Goal: Task Accomplishment & Management: Manage account settings

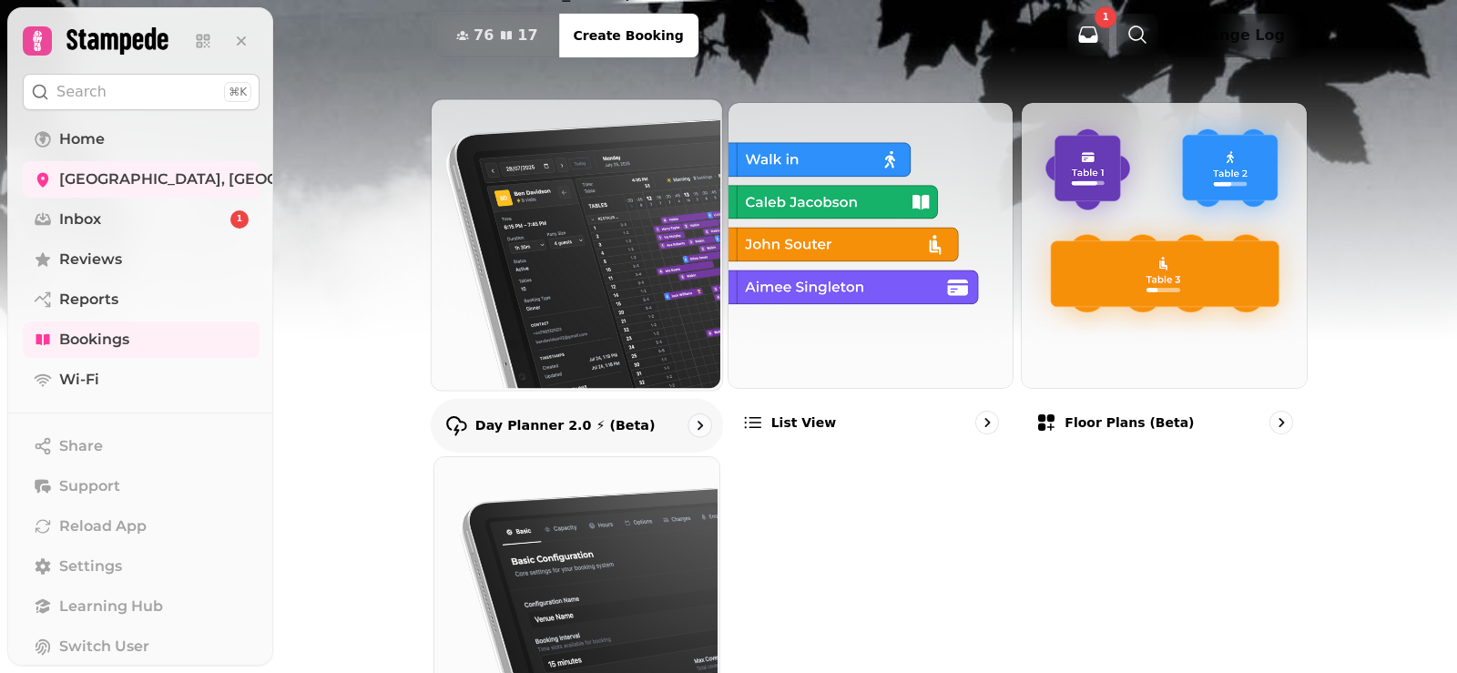
scroll to position [121, 0]
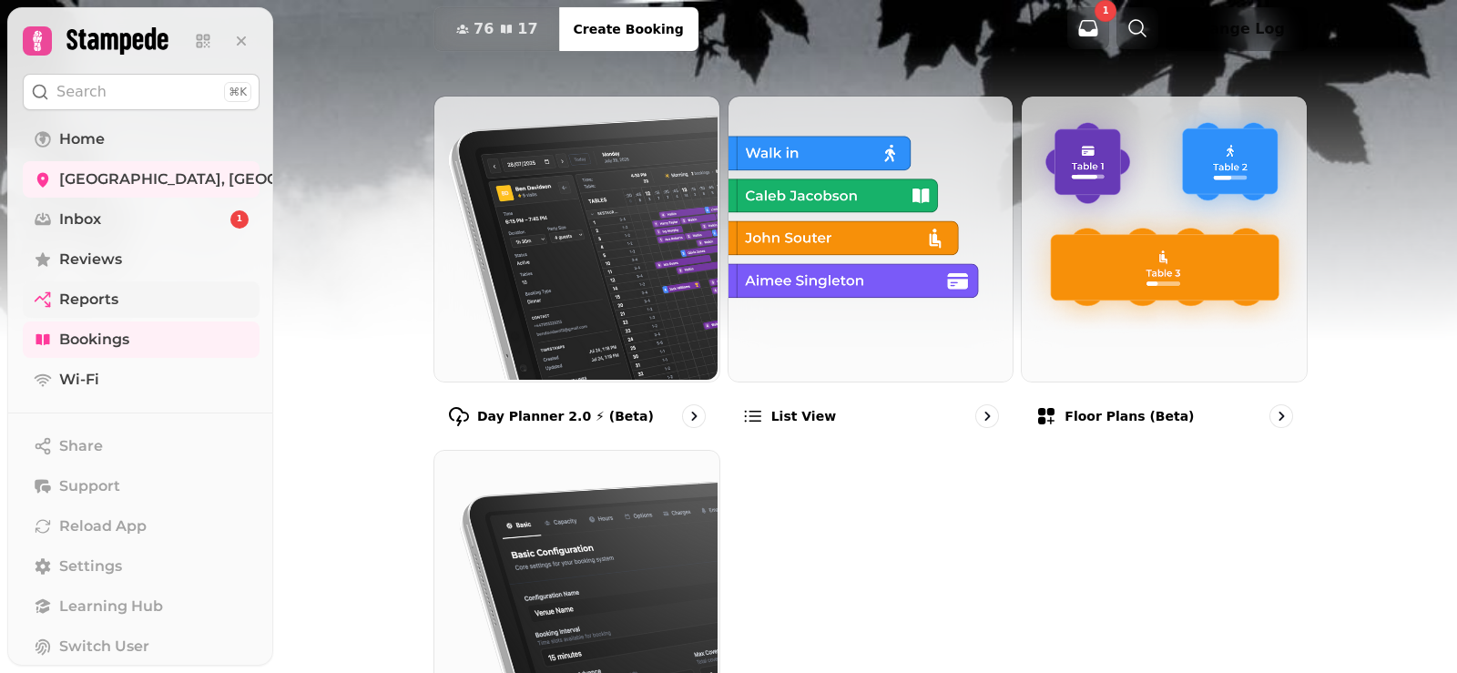
click at [73, 293] on span "Reports" at bounding box center [88, 300] width 59 height 22
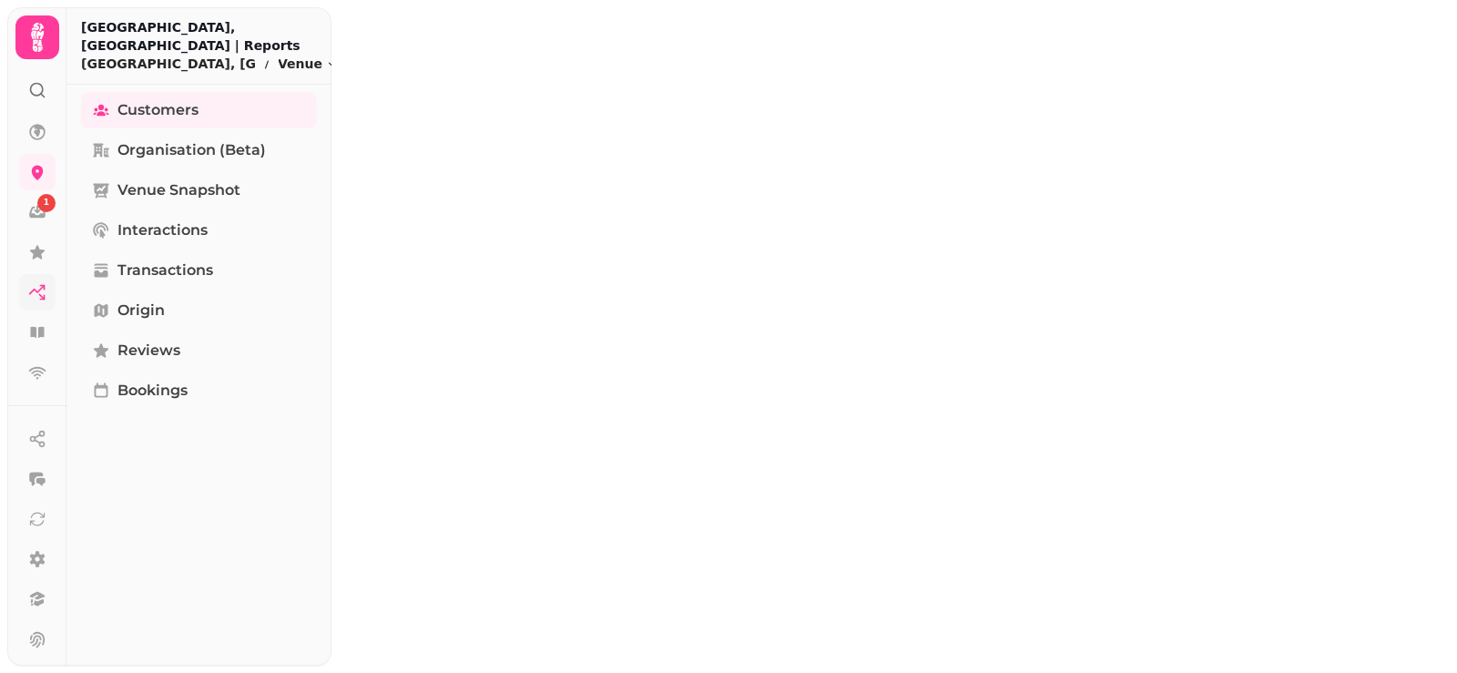
select select "**"
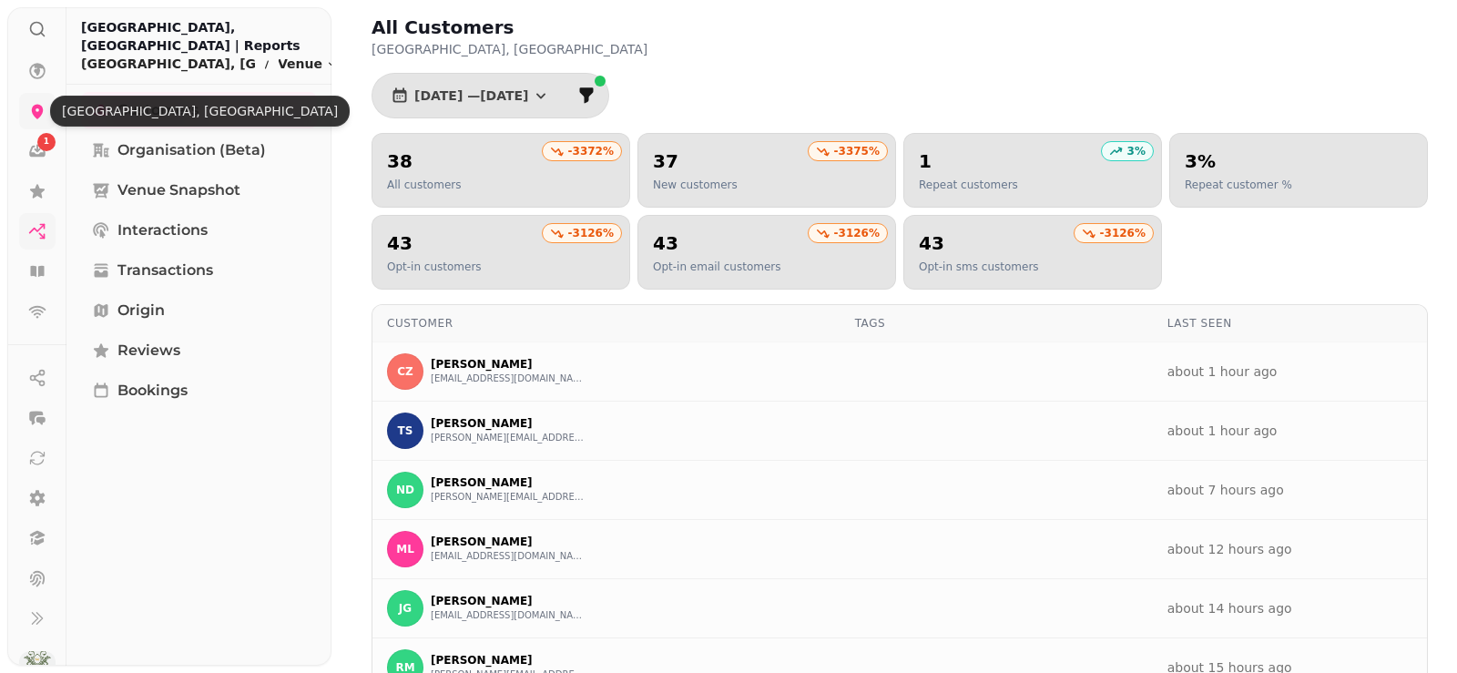
click at [39, 114] on icon at bounding box center [38, 112] width 12 height 15
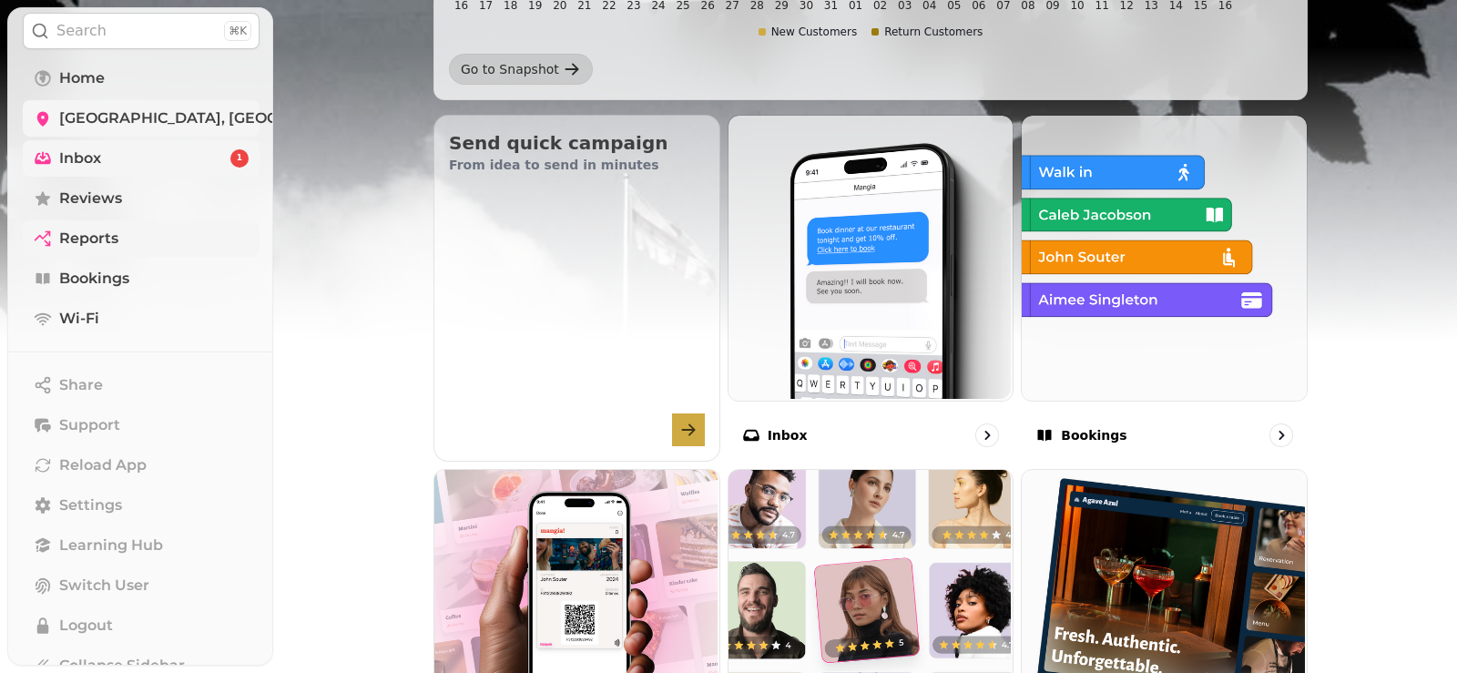
scroll to position [546, 0]
click at [120, 170] on link "Inbox 1" at bounding box center [141, 158] width 237 height 36
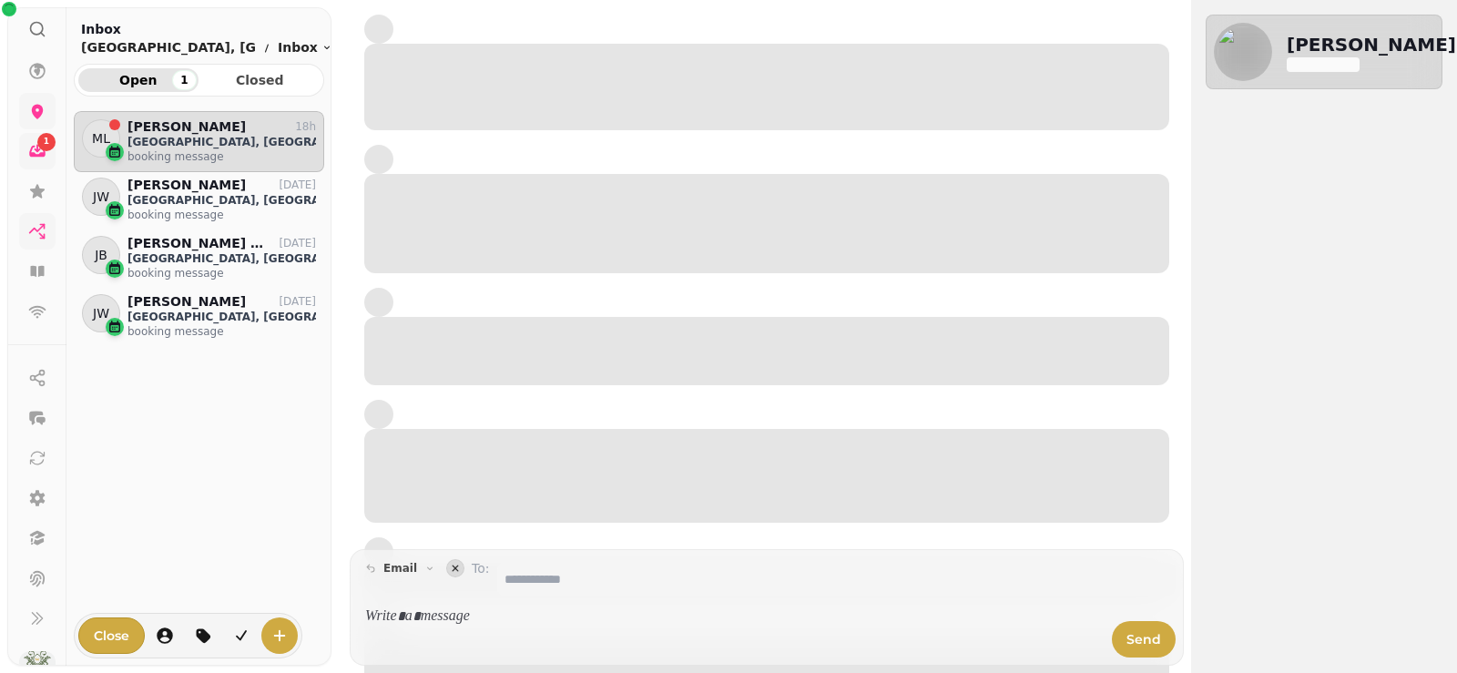
scroll to position [519, 237]
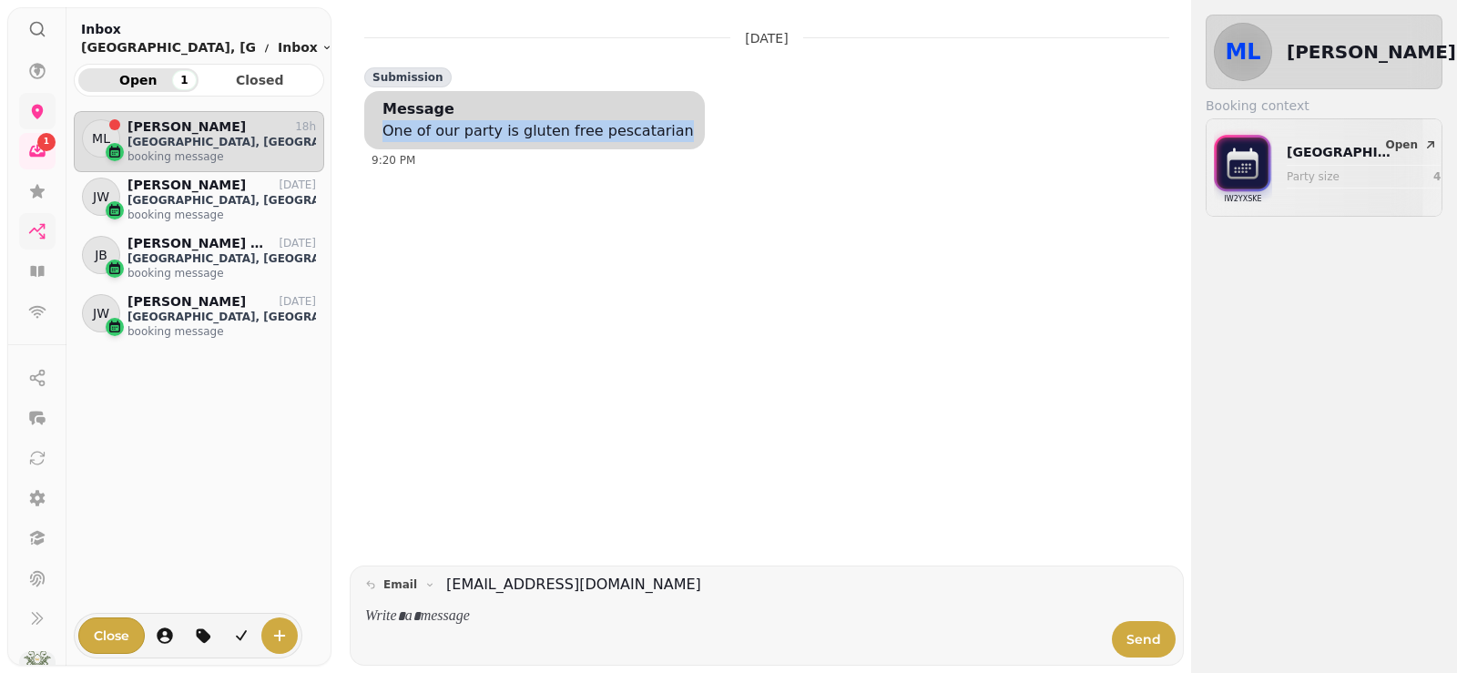
drag, startPoint x: 658, startPoint y: 131, endPoint x: 381, endPoint y: 135, distance: 276.8
click at [381, 135] on div "Message One of our party is gluten free pescatarian" at bounding box center [540, 120] width 330 height 44
copy div "One of our party is gluten free pescatarian"
click at [43, 117] on icon at bounding box center [37, 111] width 18 height 18
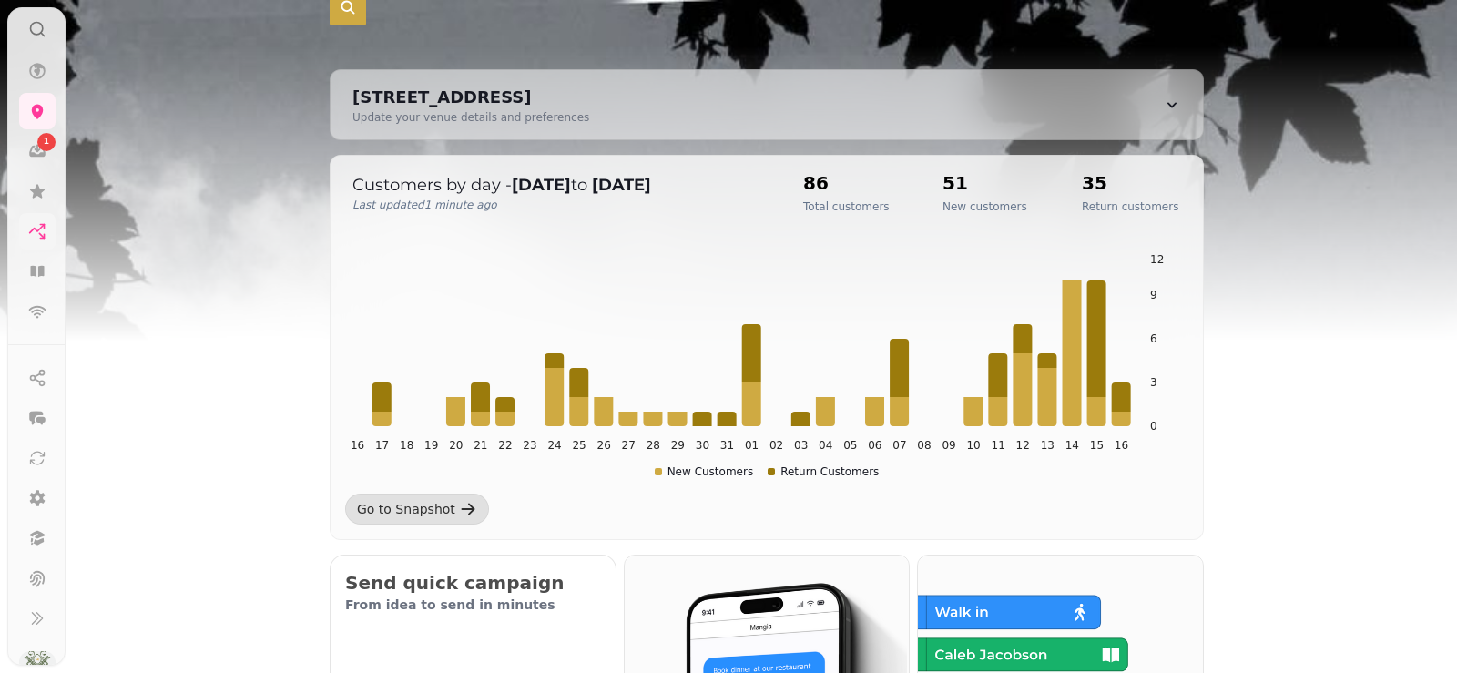
scroll to position [121, 0]
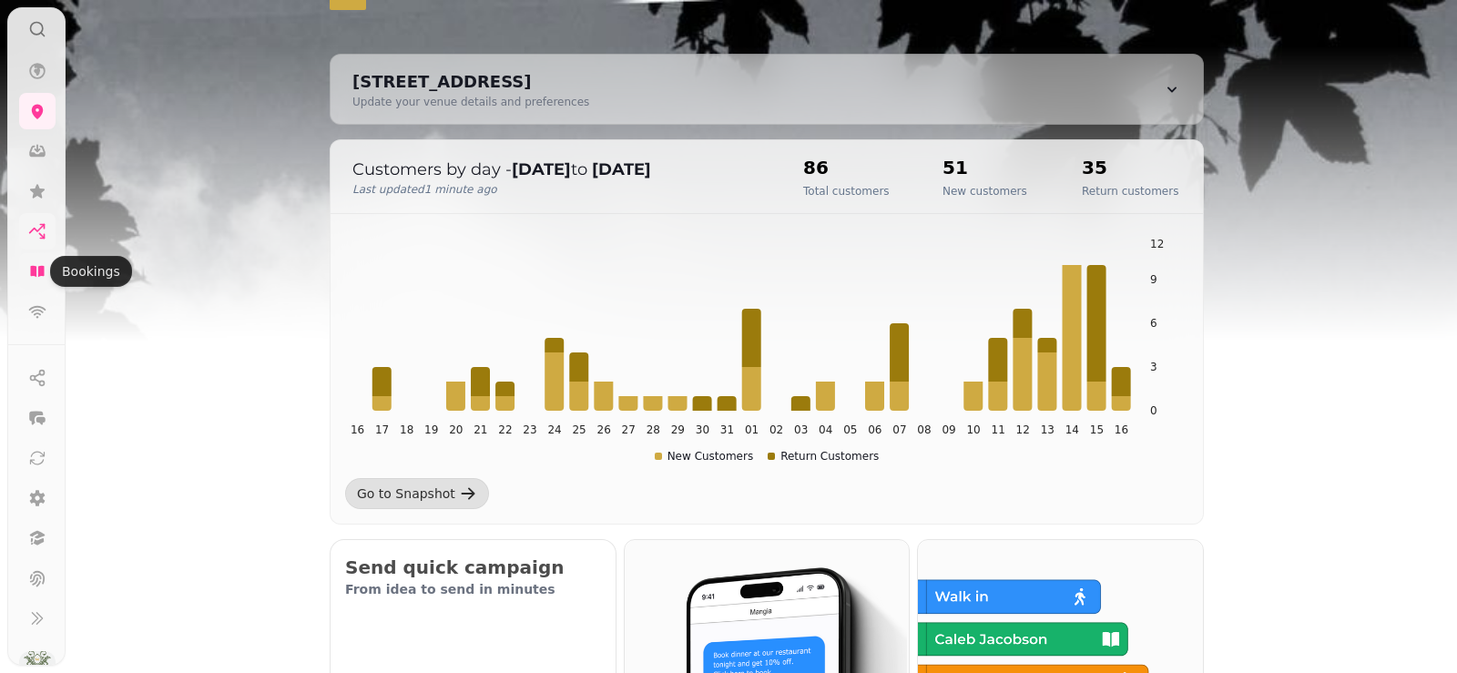
click at [37, 269] on icon at bounding box center [37, 271] width 18 height 18
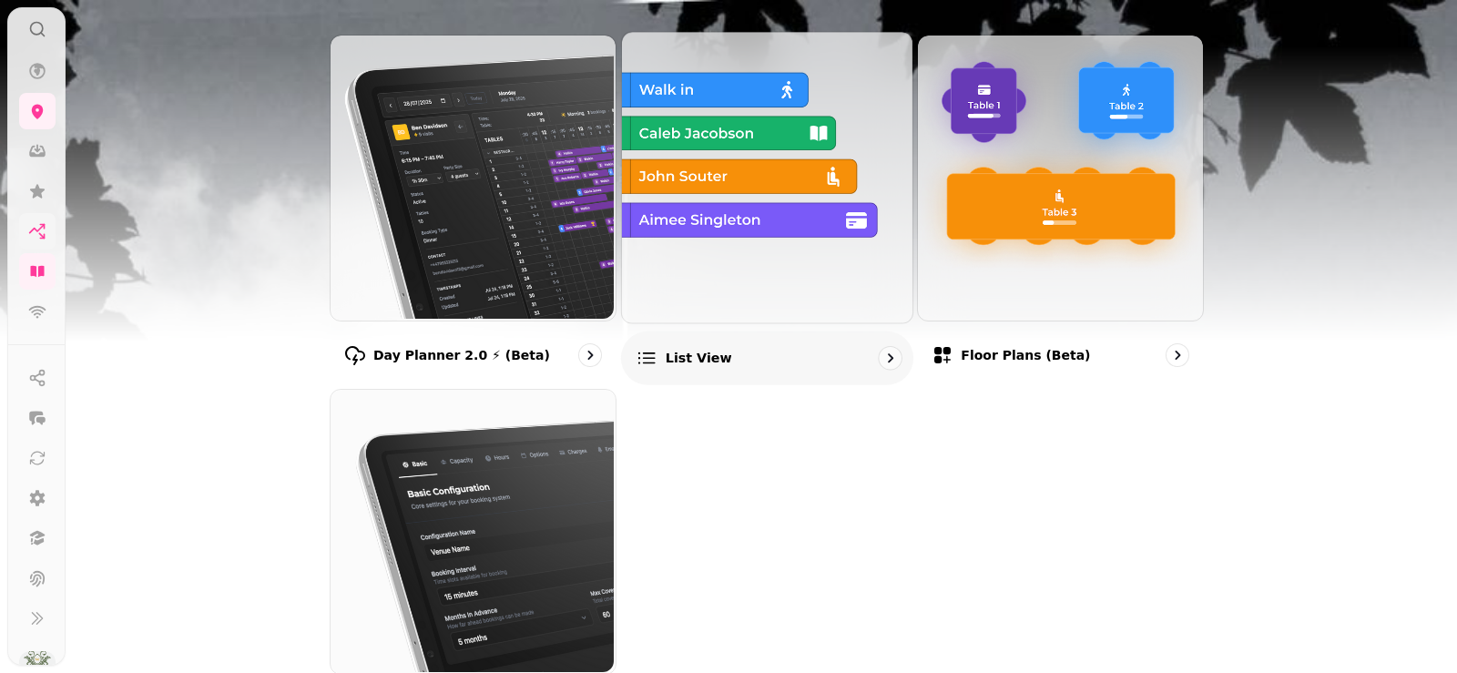
scroll to position [243, 0]
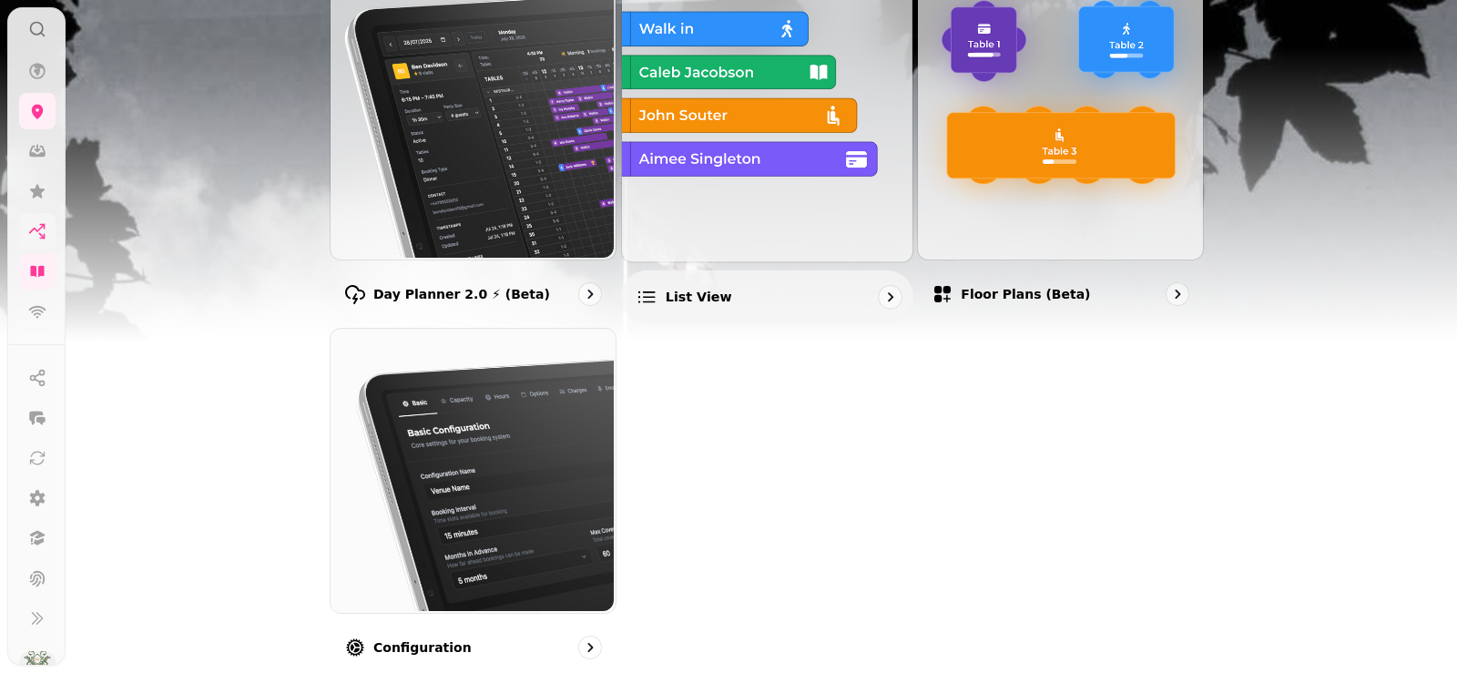
click at [742, 300] on div "List view" at bounding box center [767, 296] width 292 height 54
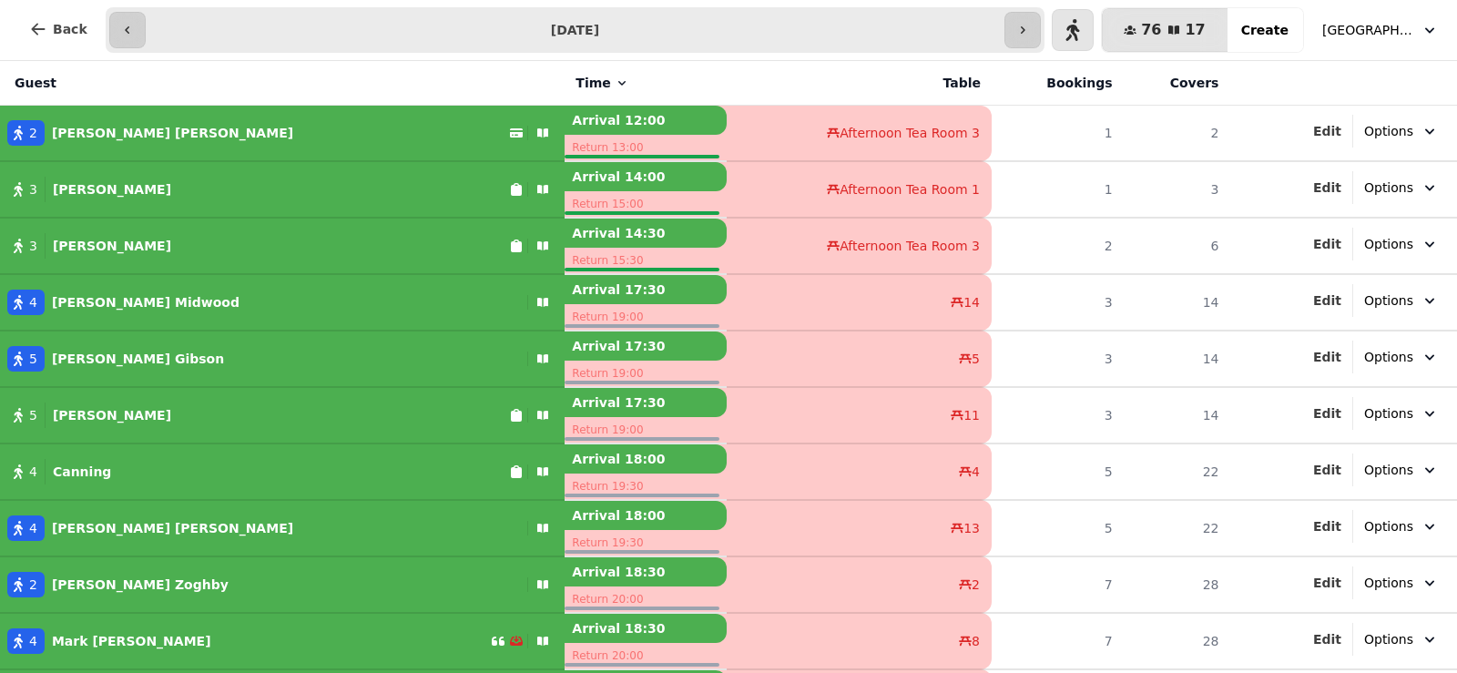
click at [103, 520] on p "[PERSON_NAME]" at bounding box center [172, 528] width 241 height 18
select select "**********"
select select "*"
select select "****"
